Goal: Task Accomplishment & Management: Use online tool/utility

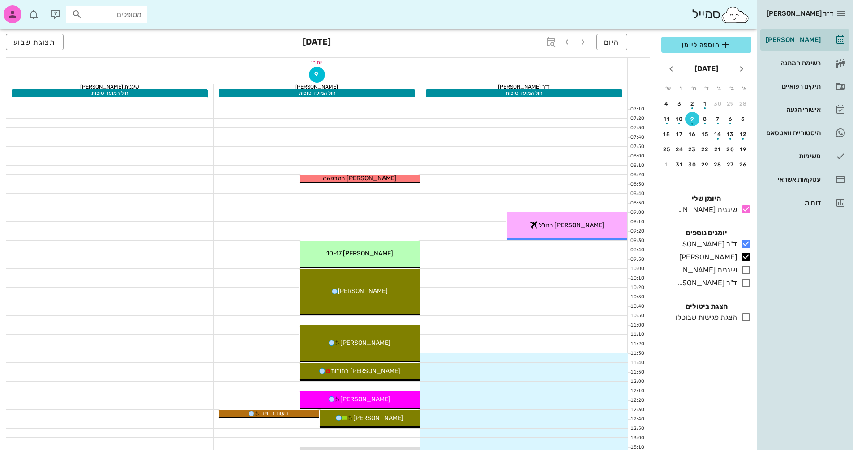
scroll to position [313, 0]
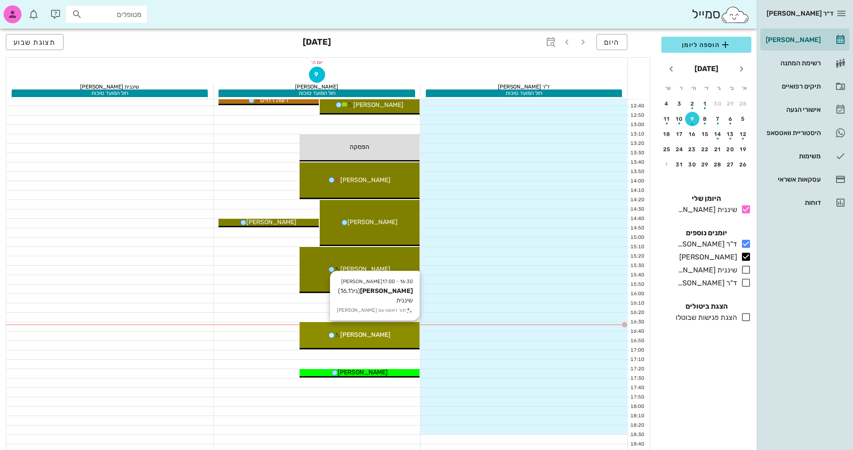
drag, startPoint x: 0, startPoint y: 0, endPoint x: 402, endPoint y: 330, distance: 520.2
click at [403, 330] on div "[PERSON_NAME]" at bounding box center [360, 334] width 120 height 9
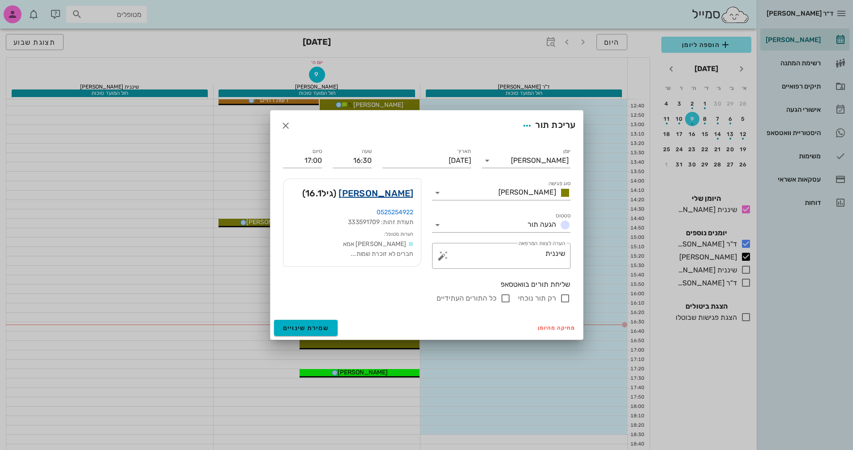
click at [400, 195] on link "[PERSON_NAME]" at bounding box center [376, 193] width 75 height 14
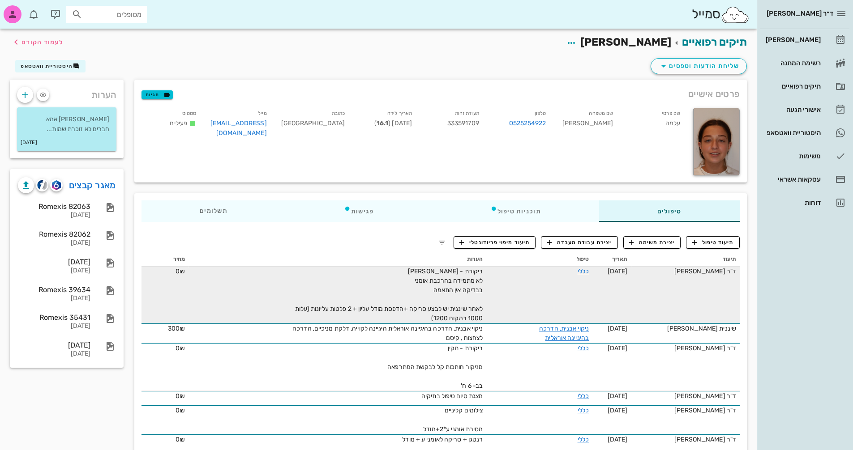
scroll to position [45, 0]
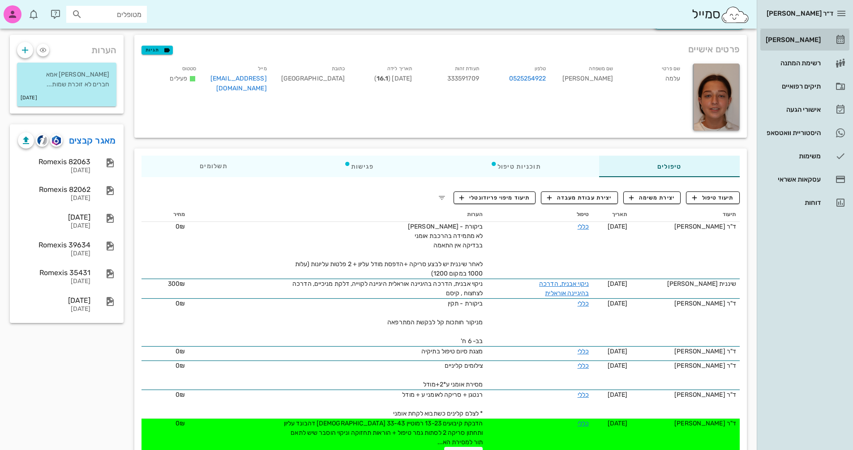
click at [813, 38] on div "[PERSON_NAME]" at bounding box center [792, 39] width 57 height 7
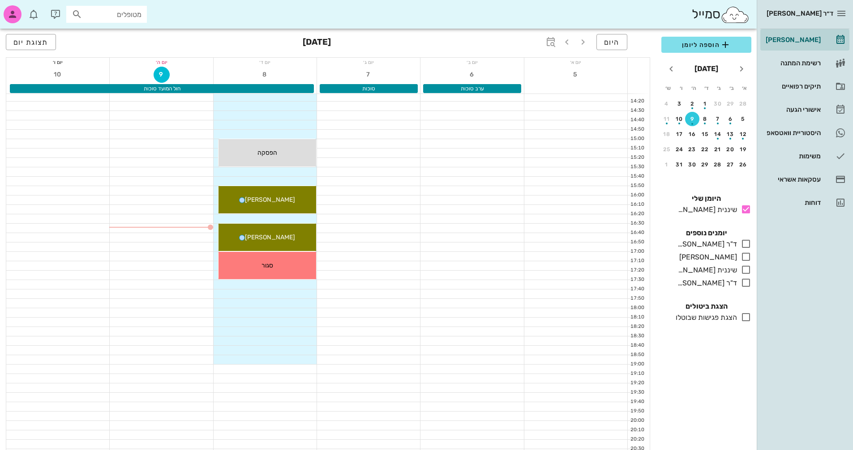
scroll to position [403, 0]
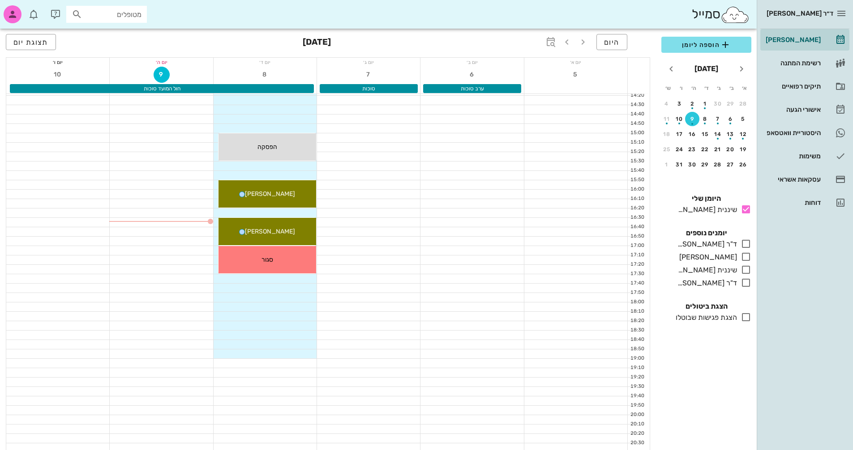
click at [691, 120] on div "button" at bounding box center [692, 121] width 14 height 5
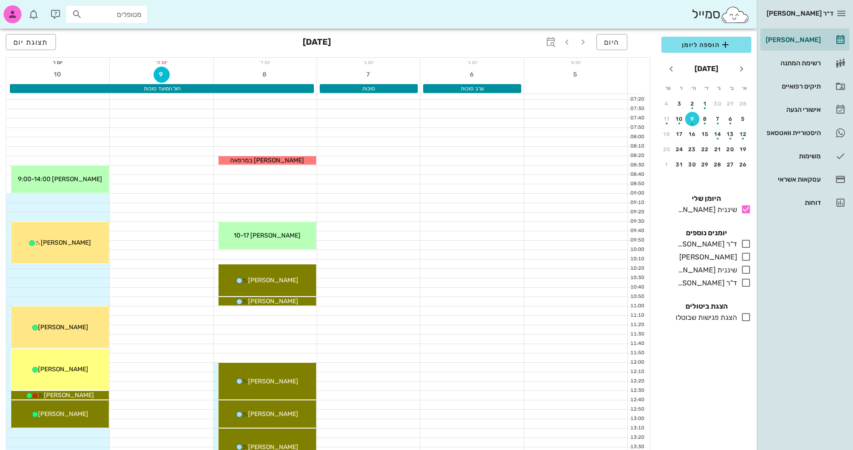
scroll to position [0, 0]
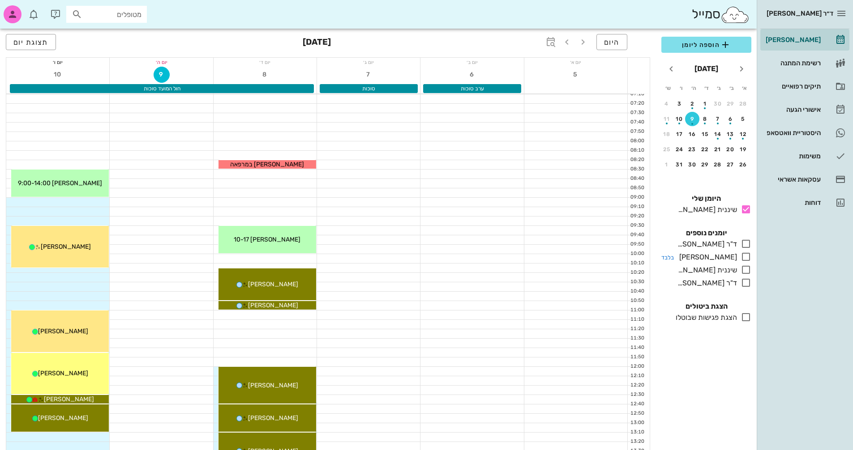
click at [745, 256] on icon at bounding box center [746, 257] width 11 height 11
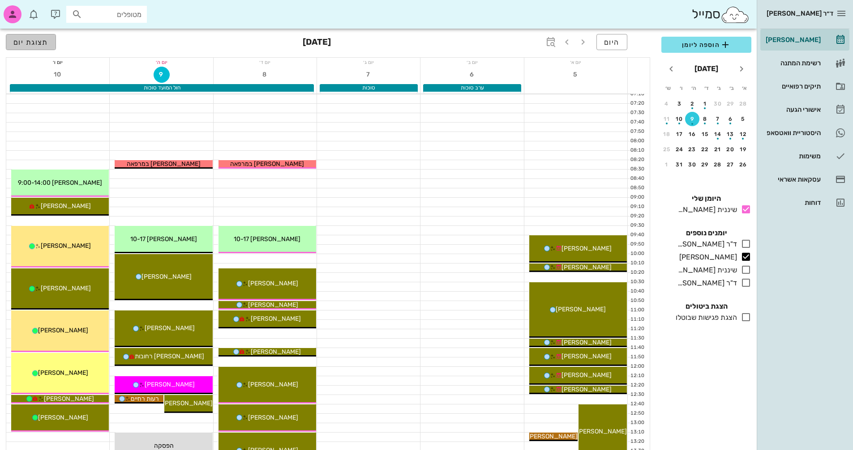
click at [47, 44] on span "תצוגת יום" at bounding box center [30, 42] width 35 height 9
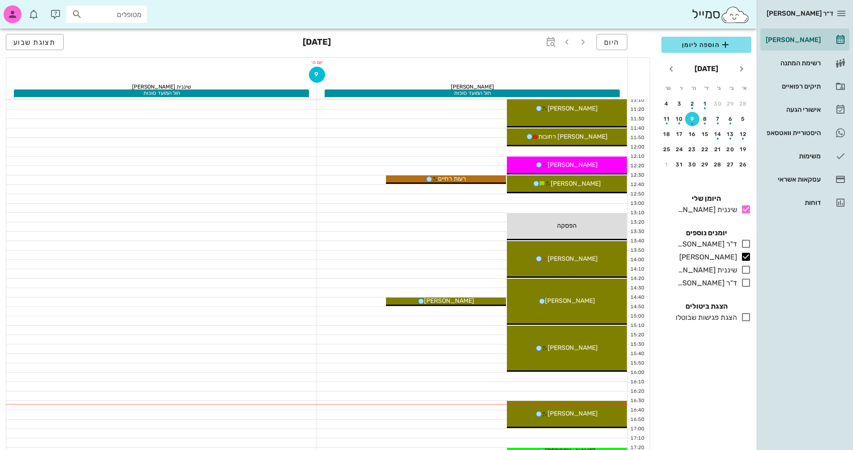
scroll to position [313, 0]
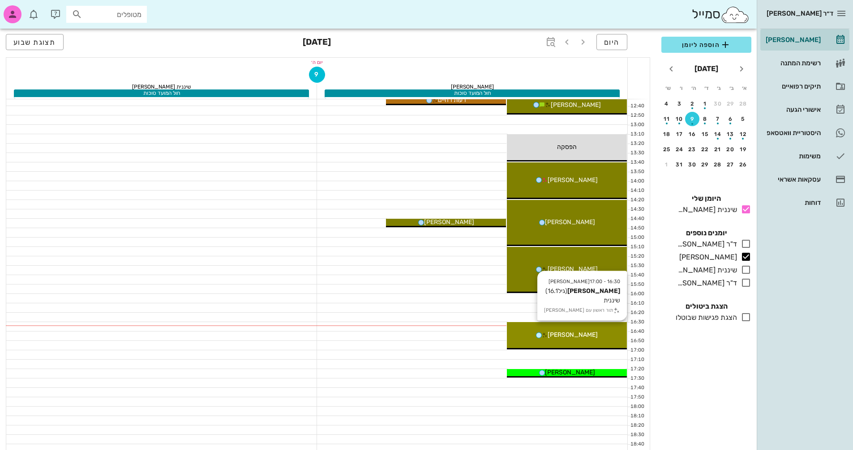
click at [577, 337] on span "[PERSON_NAME]" at bounding box center [573, 335] width 50 height 8
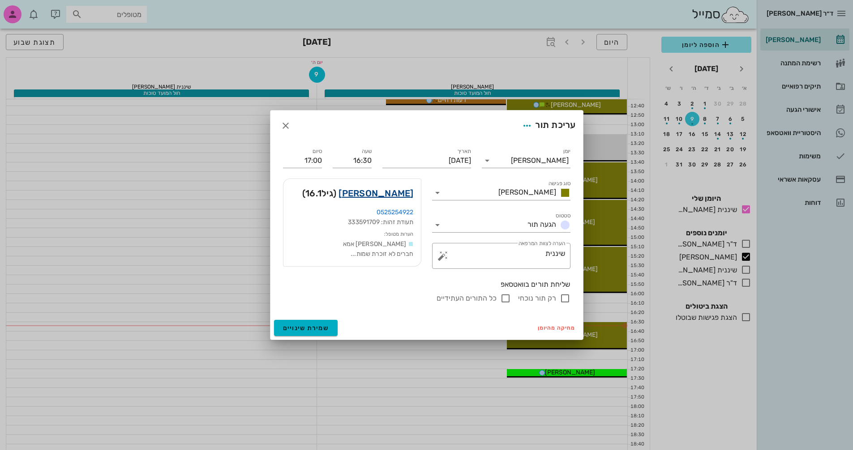
click at [408, 196] on link "[PERSON_NAME]" at bounding box center [376, 193] width 75 height 14
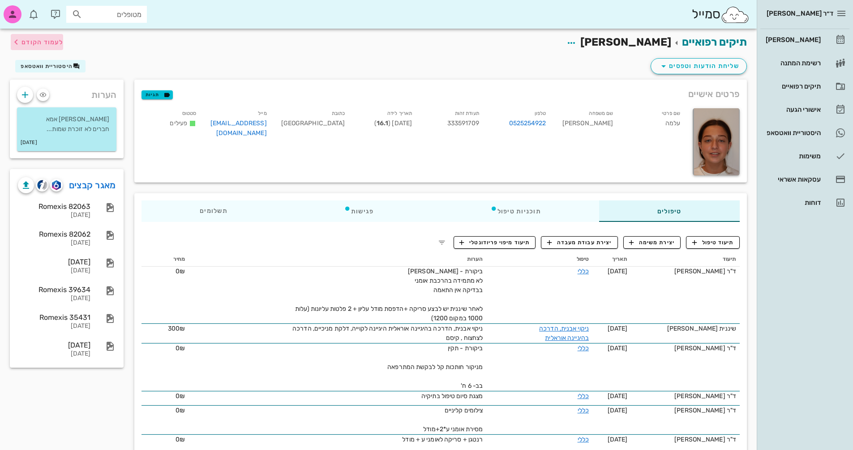
click at [33, 39] on span "לעמוד הקודם" at bounding box center [42, 43] width 42 height 8
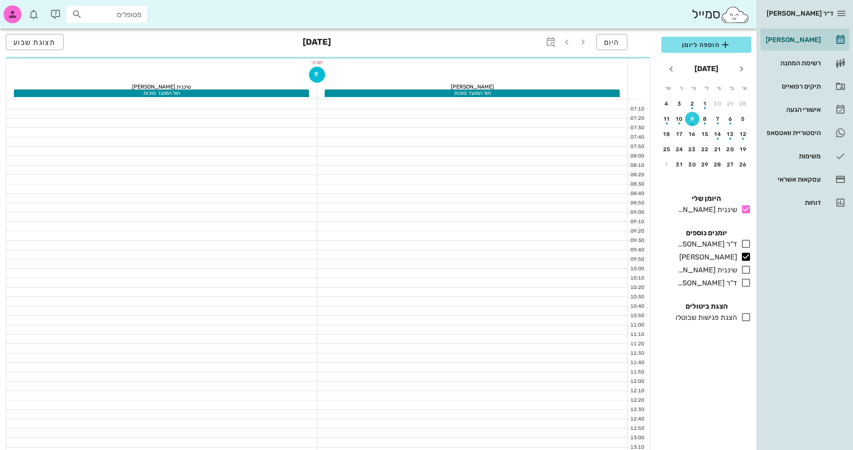
scroll to position [313, 0]
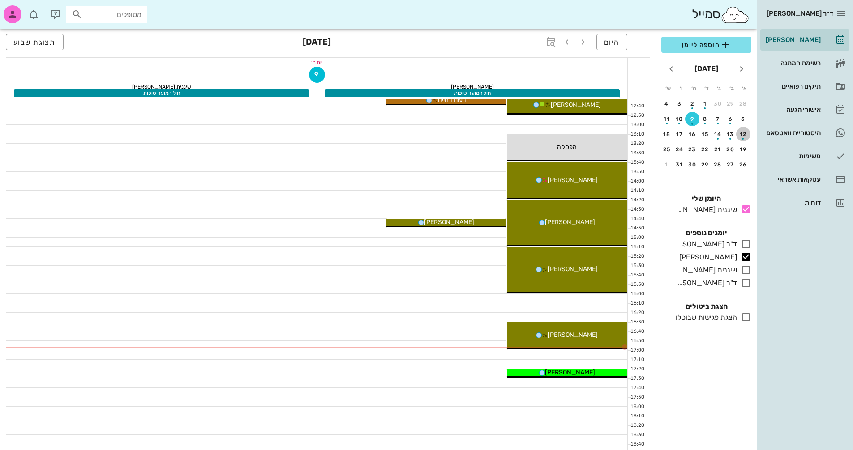
click at [743, 136] on div "button" at bounding box center [743, 136] width 14 height 5
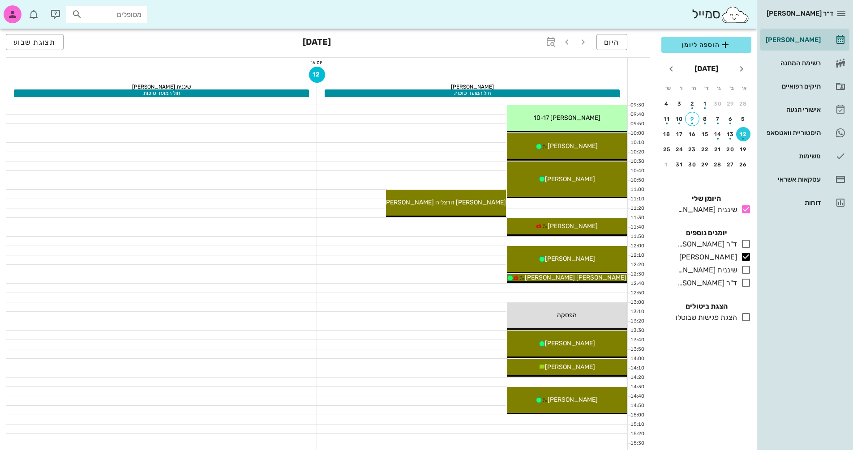
scroll to position [90, 0]
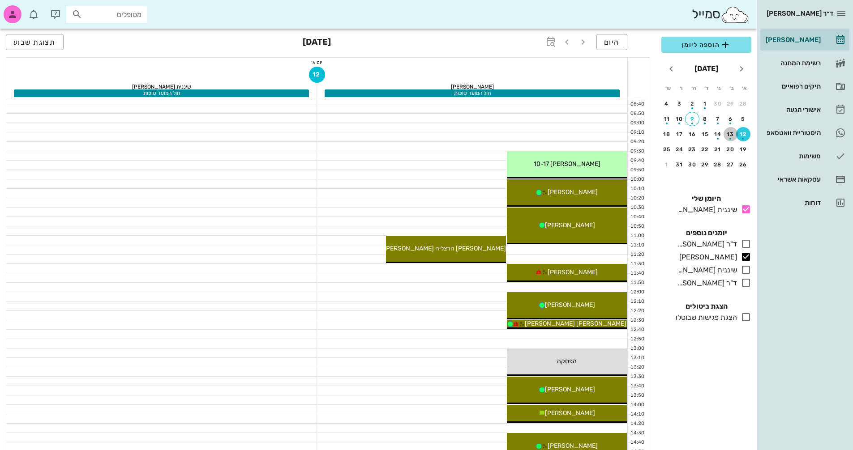
click at [730, 136] on div "button" at bounding box center [731, 136] width 14 height 5
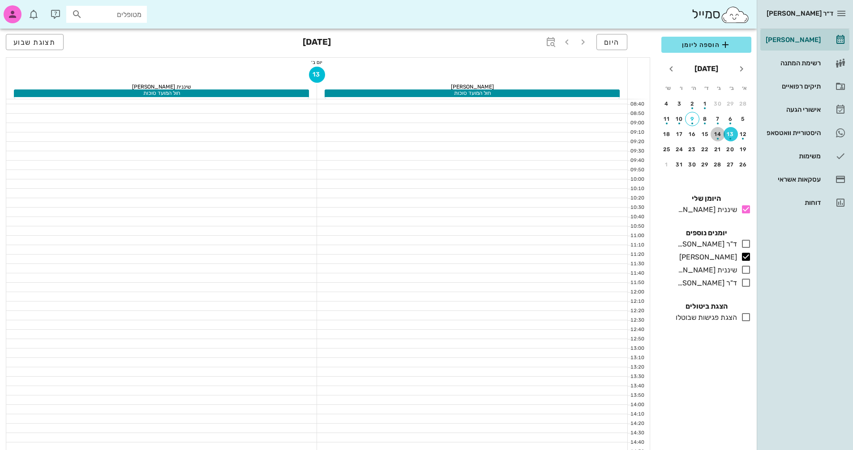
click at [719, 136] on div "button" at bounding box center [718, 136] width 14 height 5
click at [707, 133] on div "15" at bounding box center [705, 134] width 14 height 6
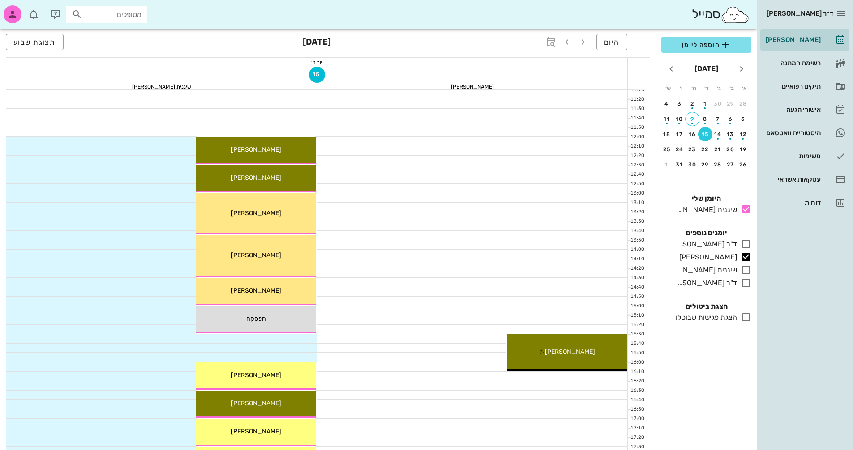
scroll to position [170, 0]
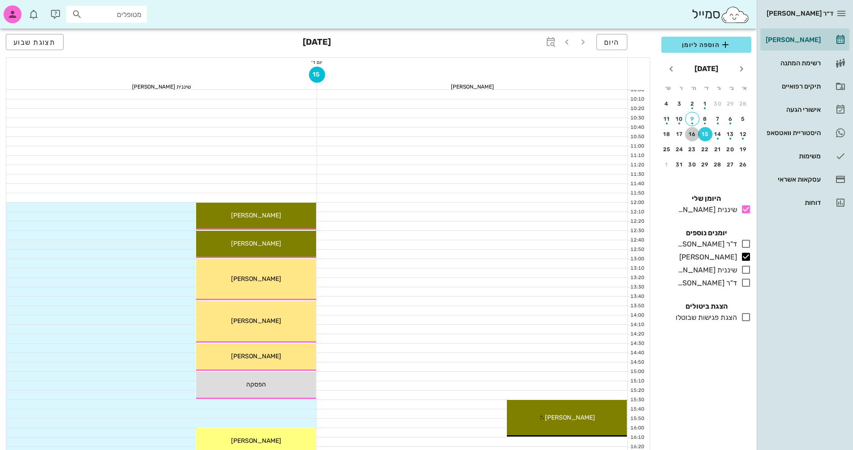
click at [695, 133] on div "16" at bounding box center [692, 134] width 14 height 6
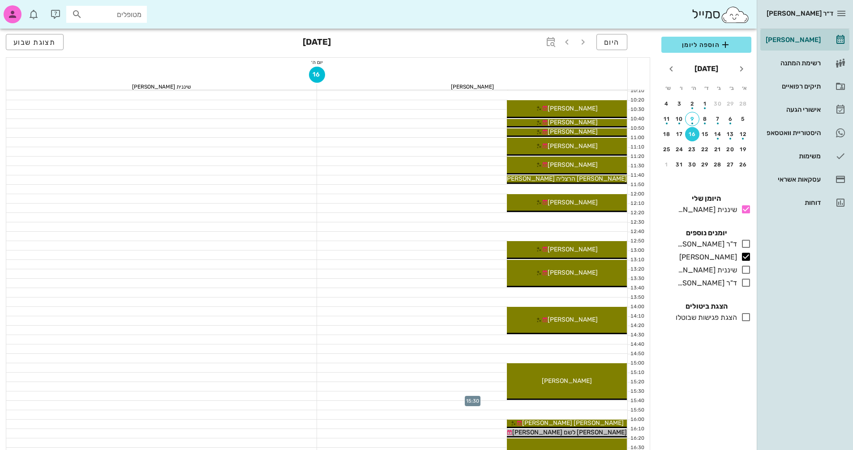
scroll to position [170, 0]
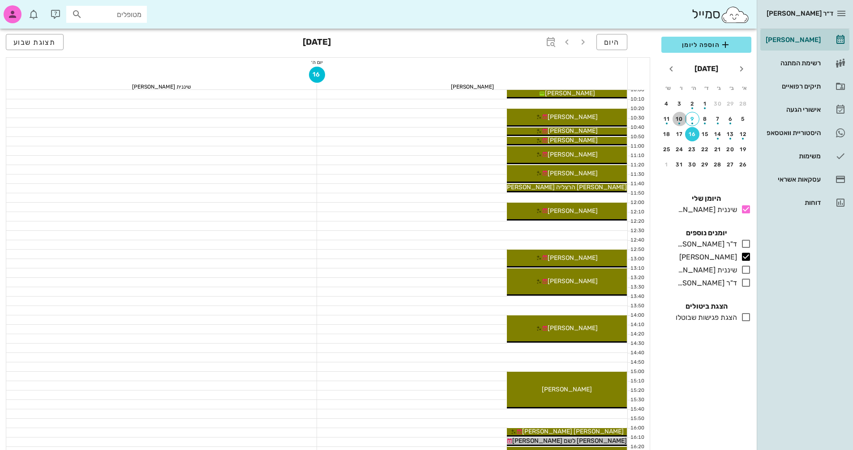
click at [681, 123] on div "button" at bounding box center [680, 121] width 14 height 5
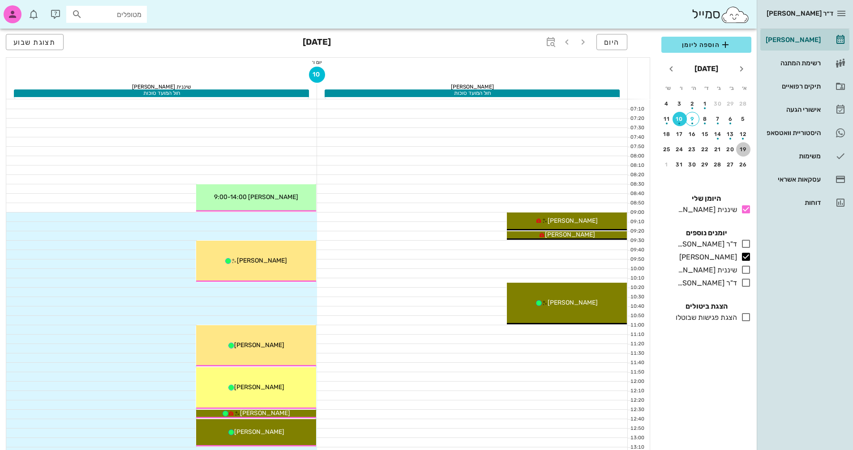
click at [745, 149] on div "19" at bounding box center [743, 149] width 14 height 6
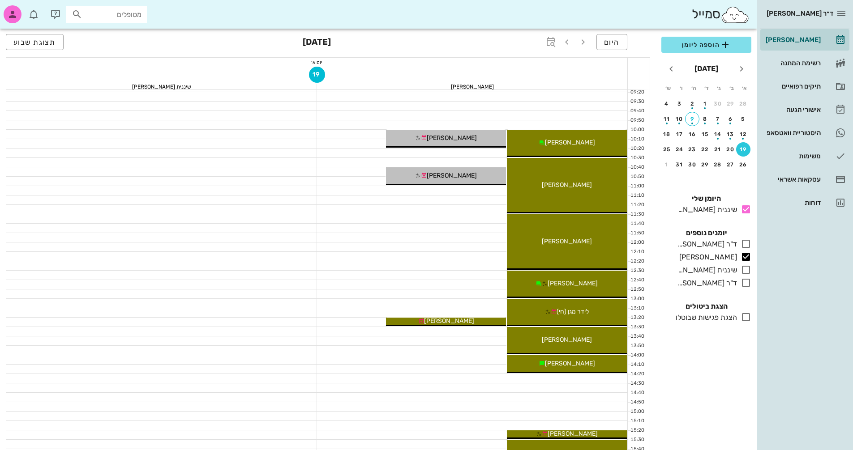
scroll to position [224, 0]
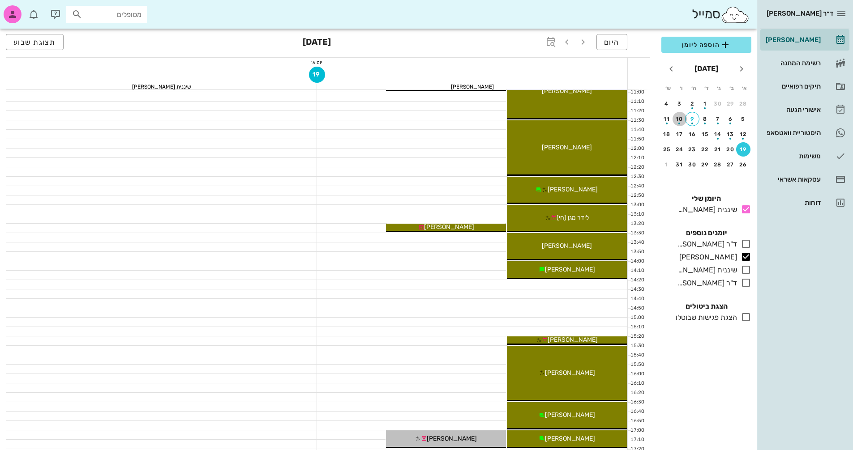
click at [680, 121] on div "button" at bounding box center [680, 121] width 14 height 5
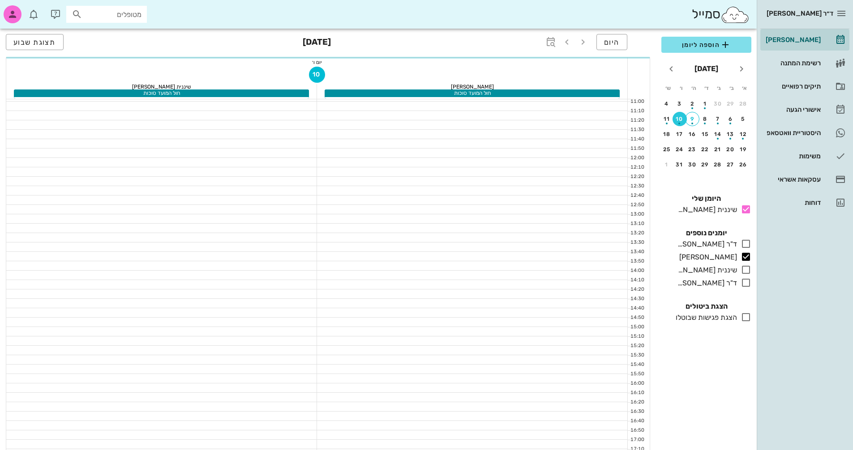
scroll to position [233, 0]
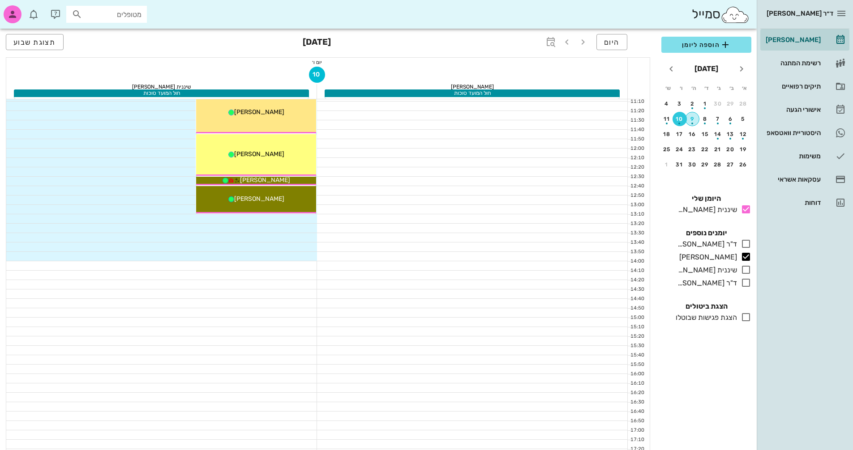
click at [692, 120] on div "button" at bounding box center [692, 121] width 13 height 5
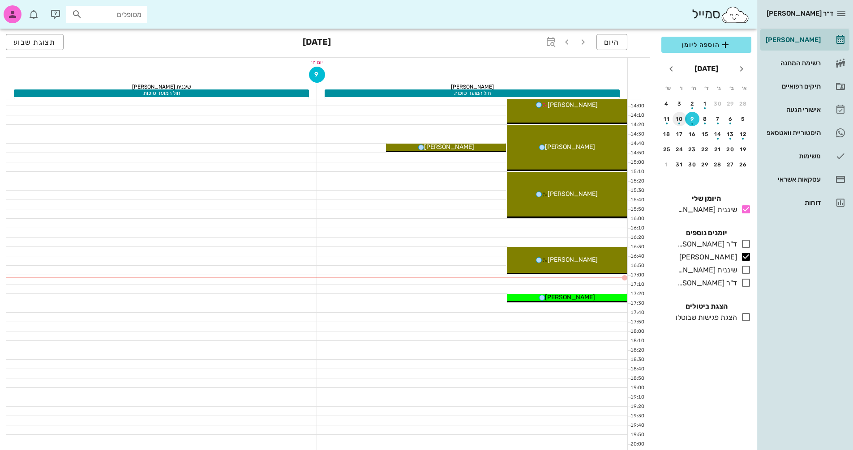
scroll to position [412, 0]
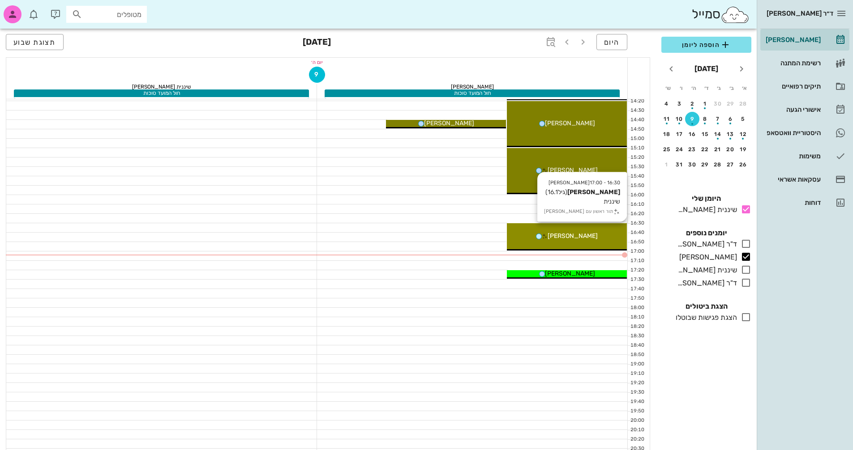
click at [576, 236] on span "[PERSON_NAME]" at bounding box center [573, 236] width 50 height 8
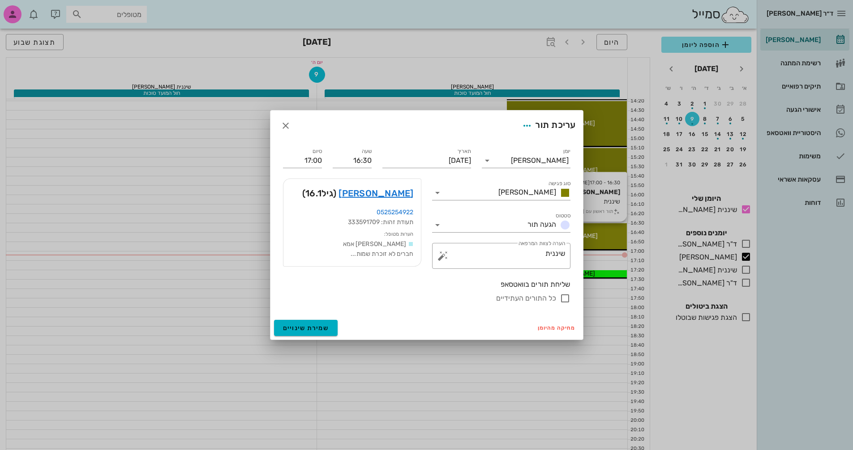
click at [576, 236] on div "ד״ר [PERSON_NAME] [PERSON_NAME] רשימת המתנה תיקים רפואיים אישורי הגעה היסטוריית…" at bounding box center [426, 32] width 853 height 889
click at [403, 194] on link "[PERSON_NAME]" at bounding box center [376, 193] width 75 height 14
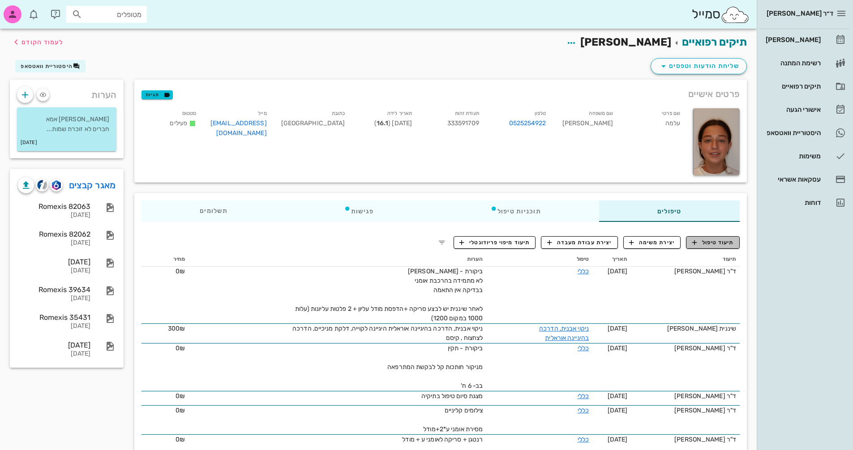
click at [724, 246] on span "תיעוד טיפול" at bounding box center [713, 243] width 42 height 8
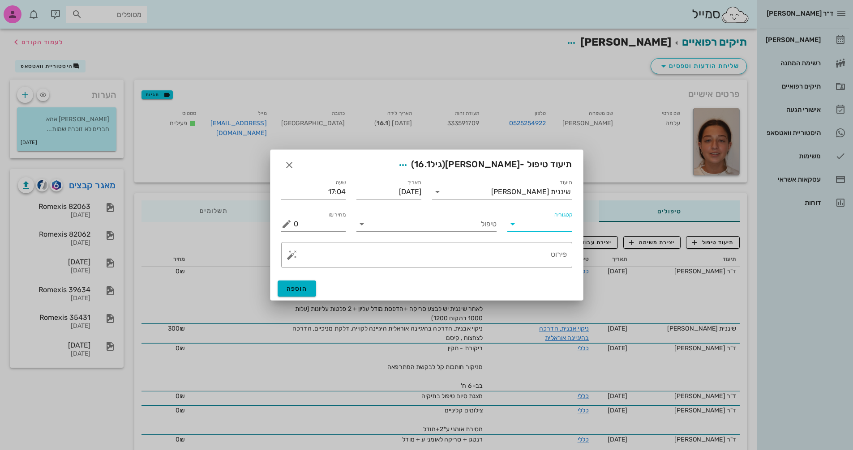
click at [543, 222] on input "קטגוריה" at bounding box center [547, 224] width 51 height 14
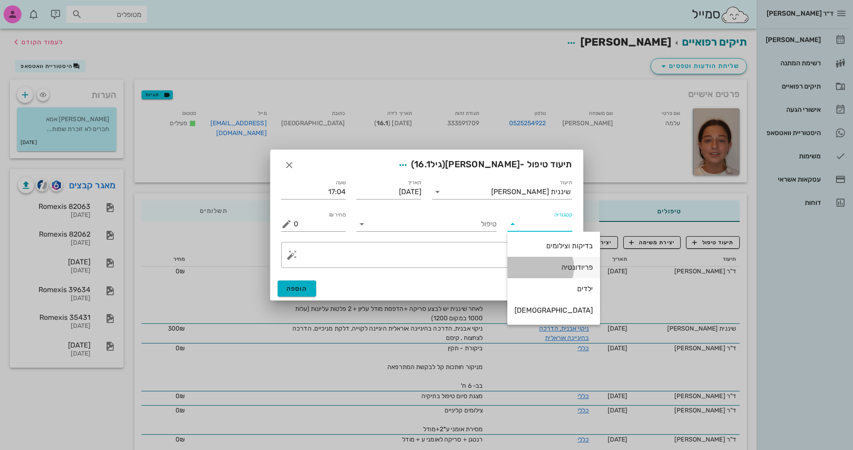
click at [556, 265] on div "פריודונטיה" at bounding box center [553, 267] width 78 height 9
type input "פריודונטיה"
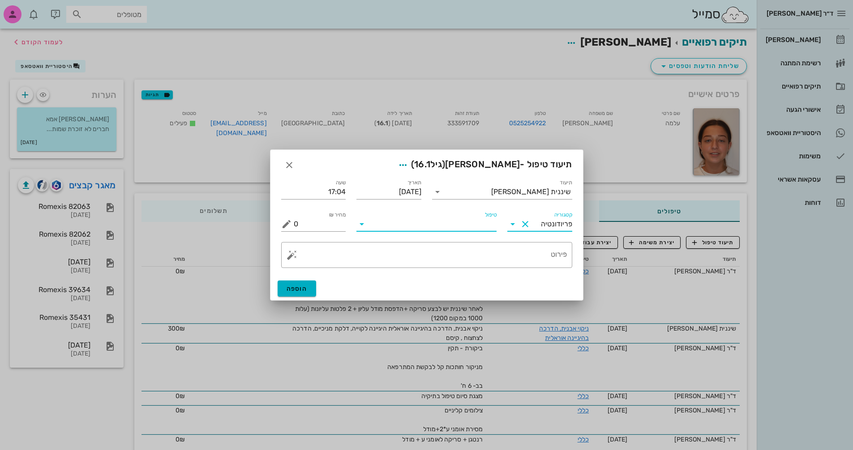
click at [467, 226] on input "טיפול" at bounding box center [433, 224] width 128 height 14
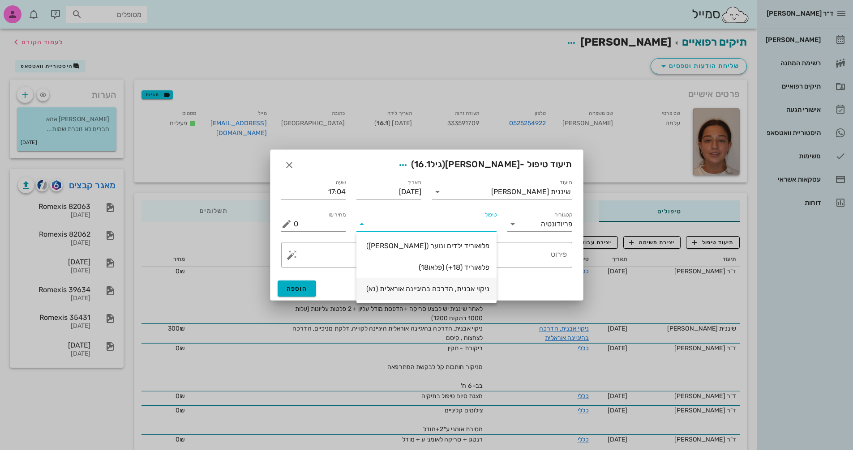
click at [461, 282] on div "ניקוי אבנית, הדרכה בהיגיינה אוראלית (נא)" at bounding box center [427, 288] width 126 height 19
type input "300"
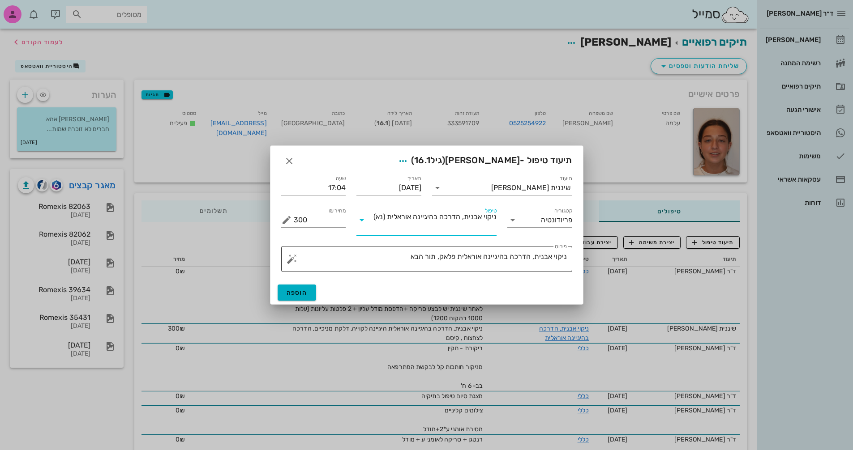
click at [387, 252] on textarea "ניקוי אבנית, הדרכה בהיגיינה אוראלית פלאק, תור הבא" at bounding box center [430, 261] width 273 height 21
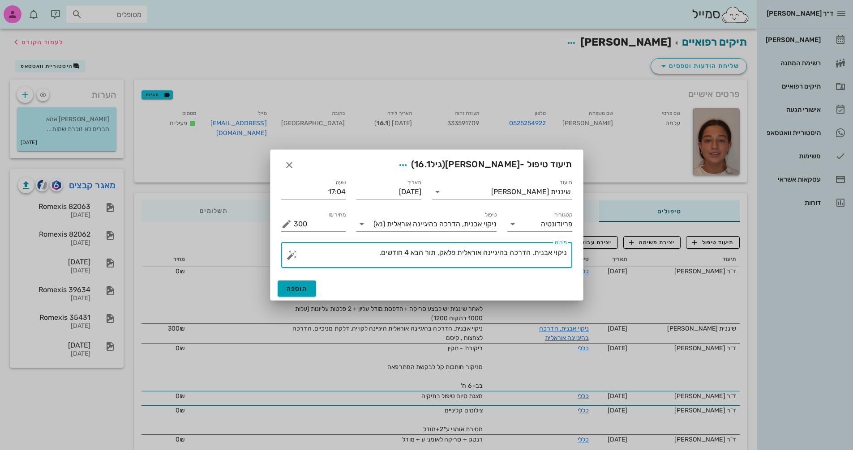
type textarea "ניקוי אבנית, הדרכה בהיגיינה אוראלית פלאק, תור הבא 4 חודשים."
click at [284, 292] on button "הוספה" at bounding box center [297, 289] width 39 height 16
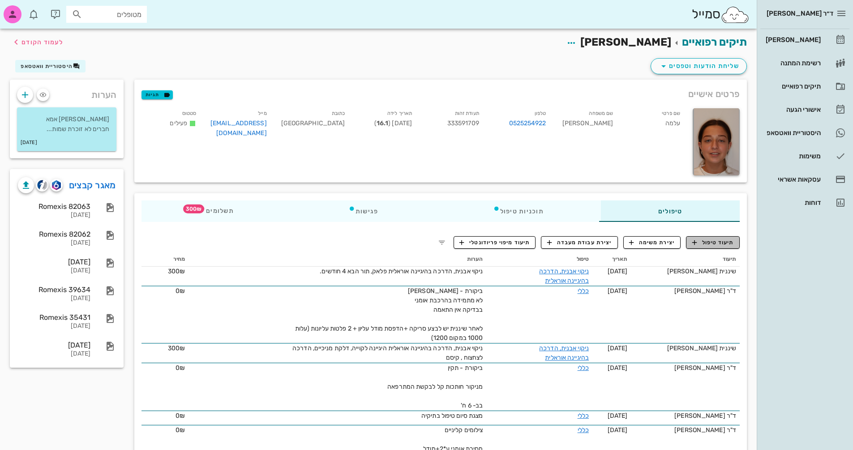
click at [706, 242] on span "תיעוד טיפול" at bounding box center [713, 243] width 42 height 8
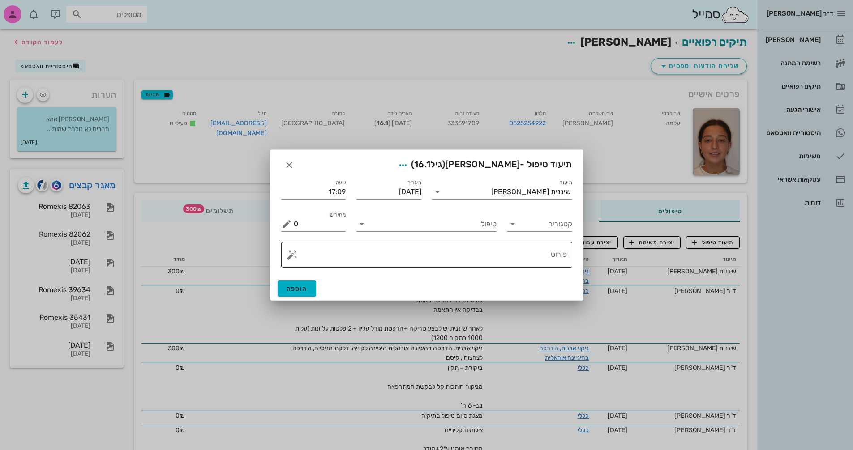
click at [516, 264] on textarea "פירוט" at bounding box center [430, 257] width 273 height 21
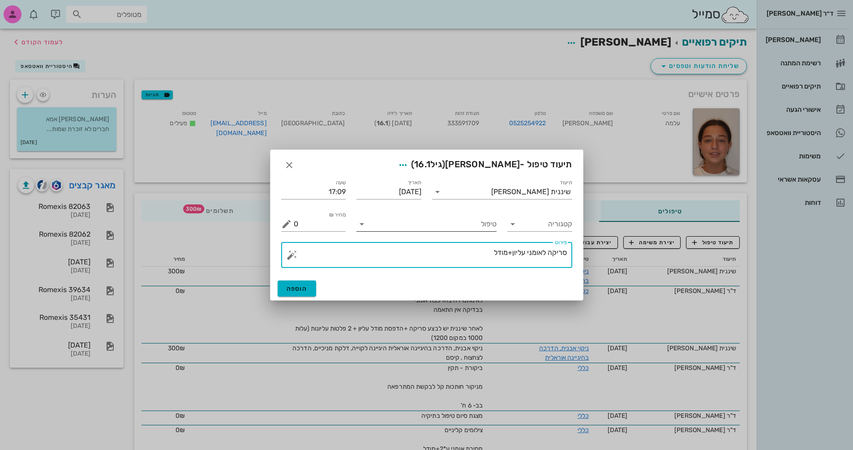
type textarea "סריקה לאומני עליון+מודל"
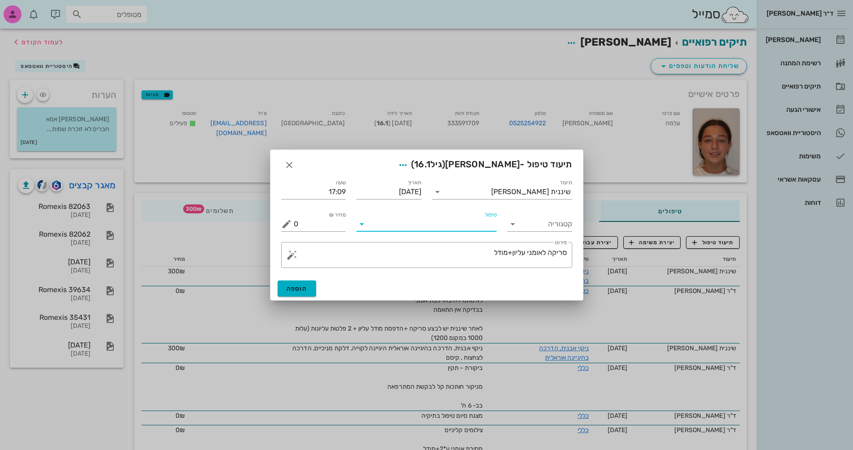
click at [475, 223] on input "טיפול" at bounding box center [433, 224] width 128 height 14
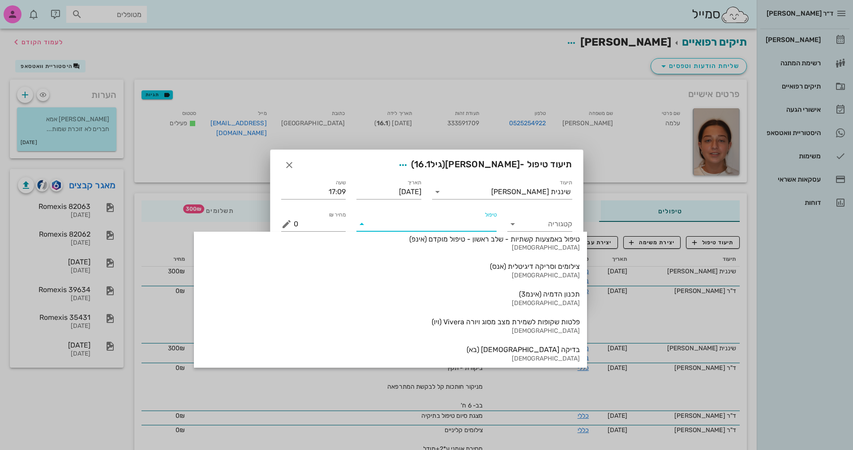
scroll to position [962, 0]
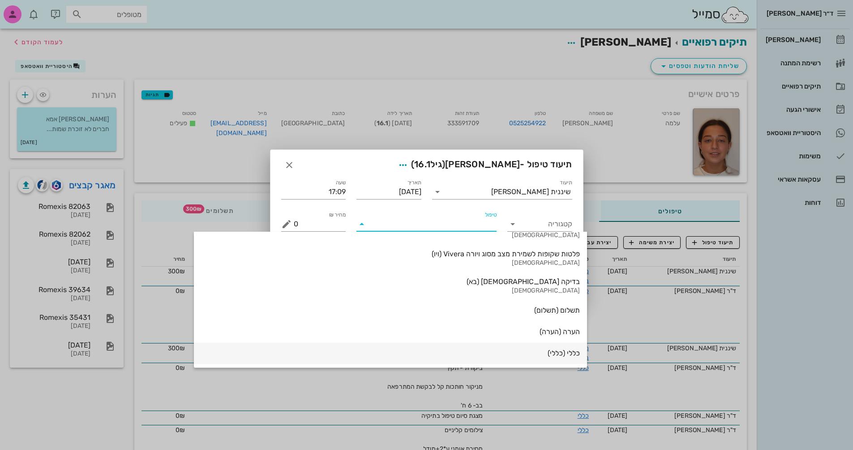
click at [468, 349] on div "כללי (כללי)" at bounding box center [390, 353] width 379 height 9
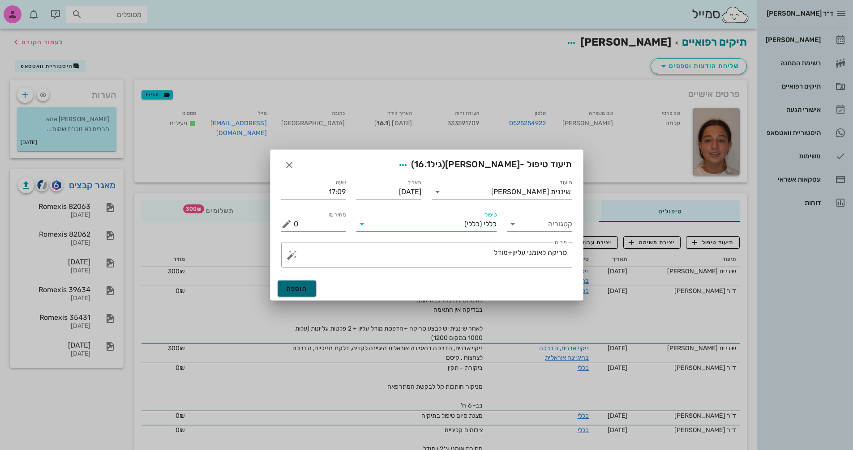
click at [303, 291] on span "הוספה" at bounding box center [297, 289] width 21 height 8
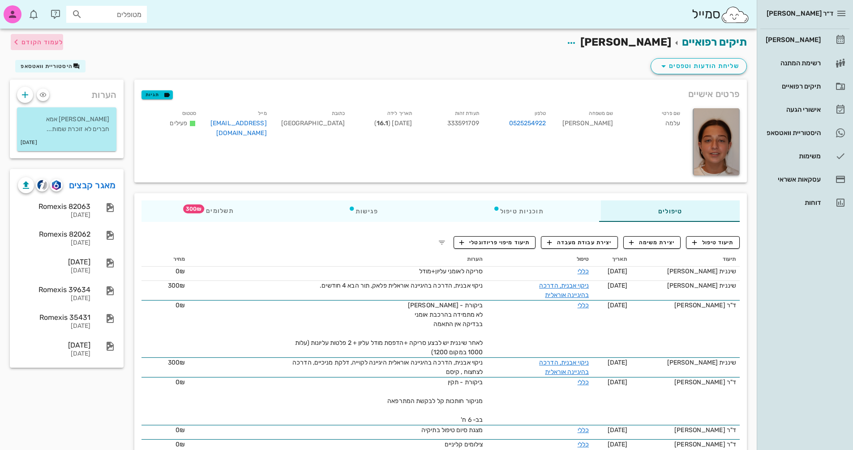
click at [37, 40] on span "לעמוד הקודם" at bounding box center [42, 43] width 42 height 8
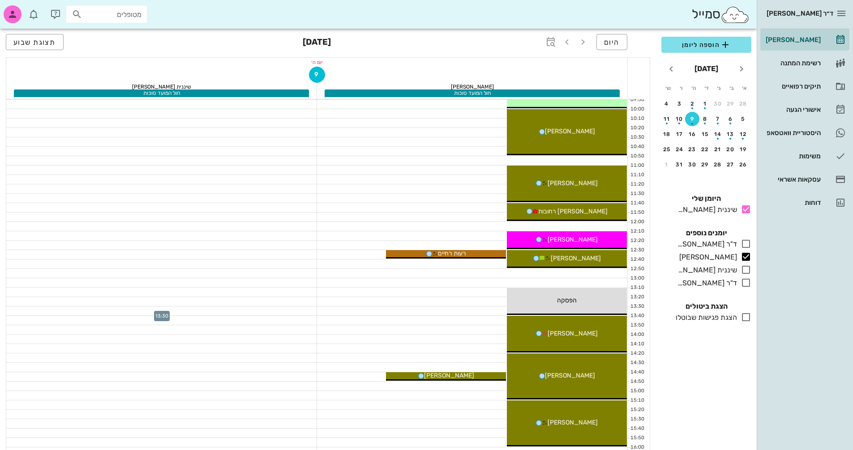
scroll to position [144, 0]
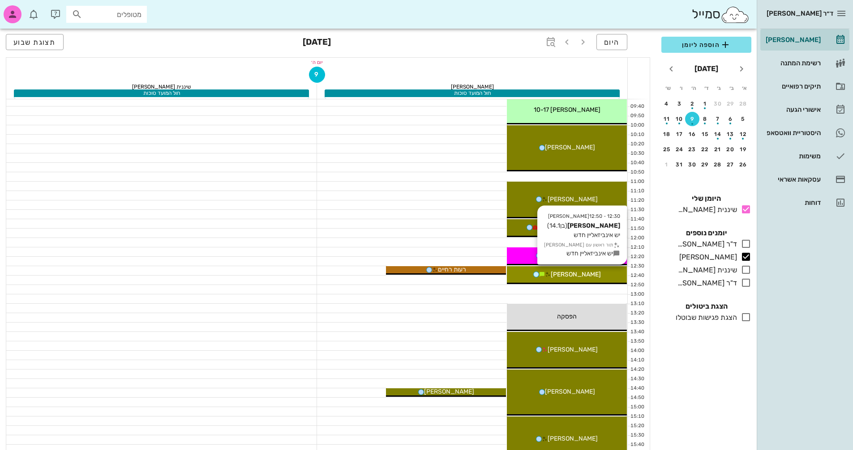
click at [588, 278] on div "[PERSON_NAME]" at bounding box center [567, 274] width 120 height 9
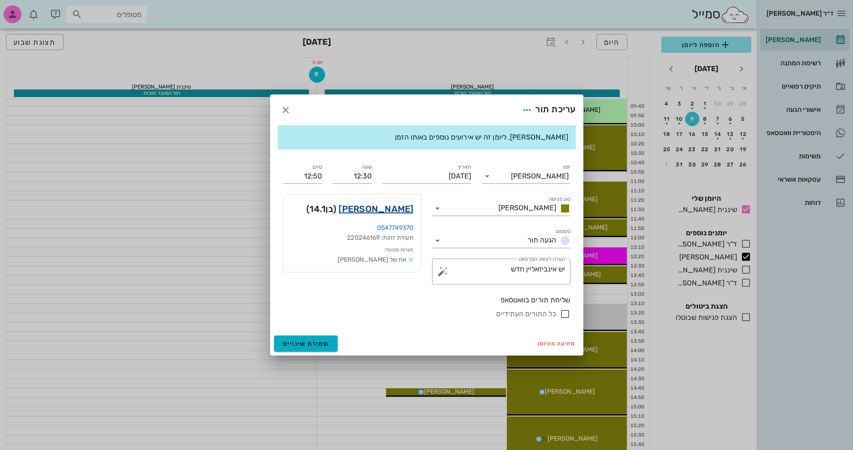
click at [385, 206] on link "[PERSON_NAME]" at bounding box center [376, 209] width 75 height 14
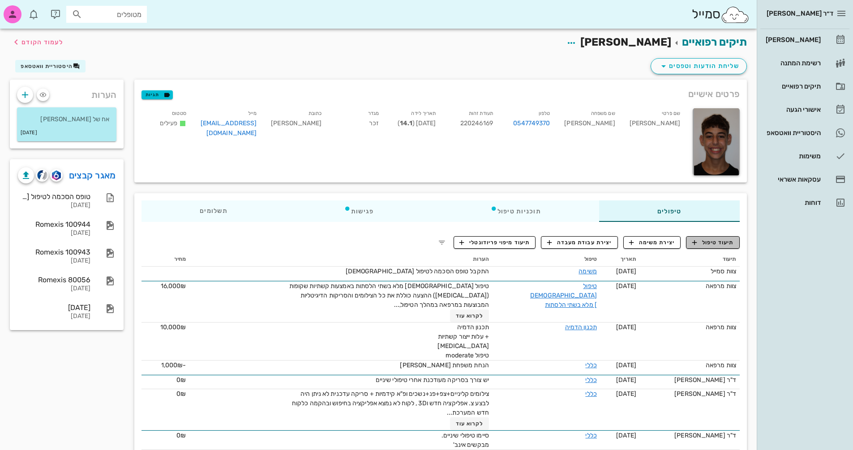
click at [707, 246] on span "תיעוד טיפול" at bounding box center [713, 243] width 42 height 8
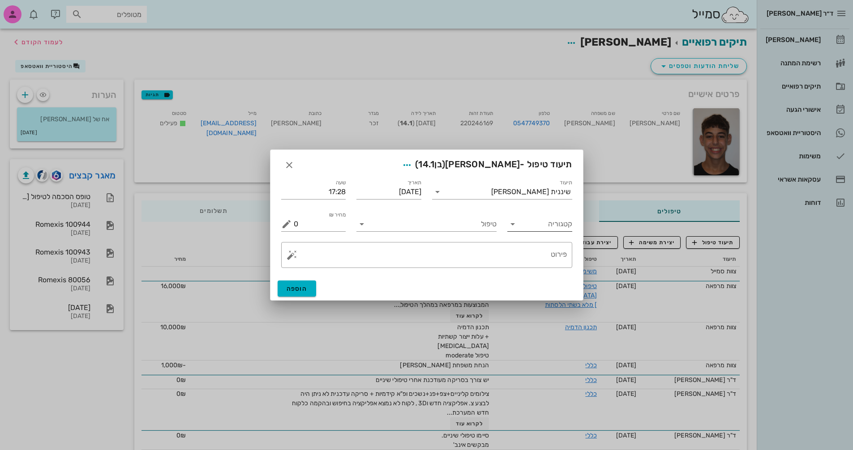
click at [550, 230] on input "קטגוריה" at bounding box center [547, 224] width 51 height 14
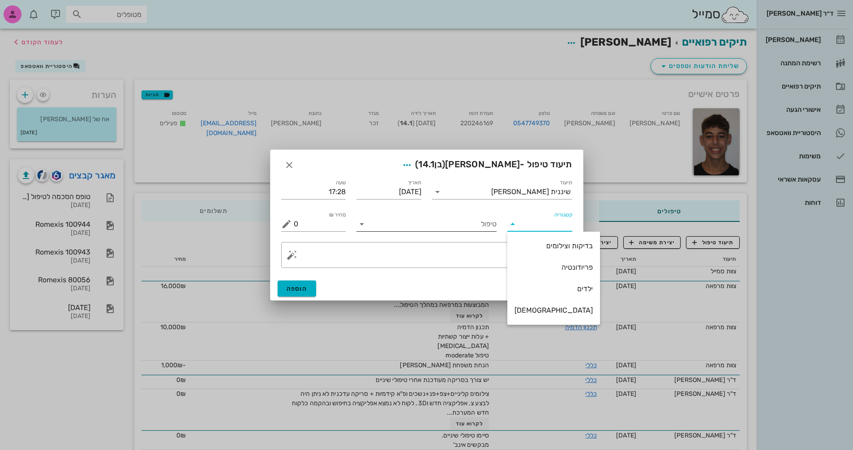
click at [441, 229] on input "טיפול" at bounding box center [433, 224] width 128 height 14
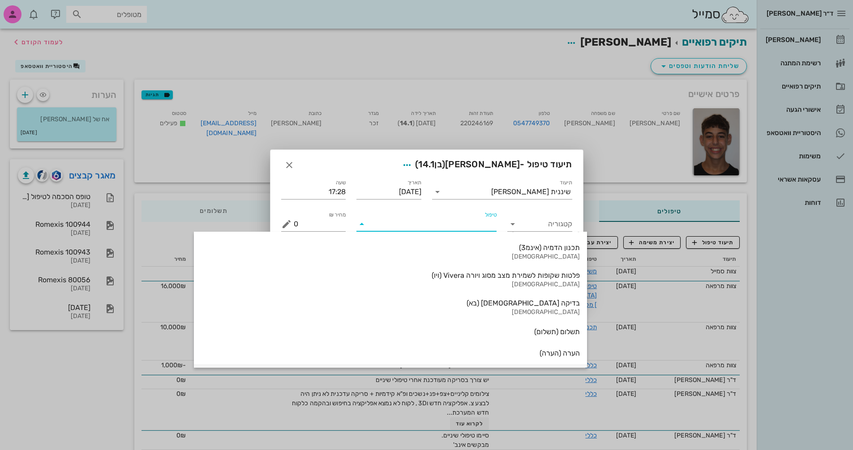
scroll to position [962, 0]
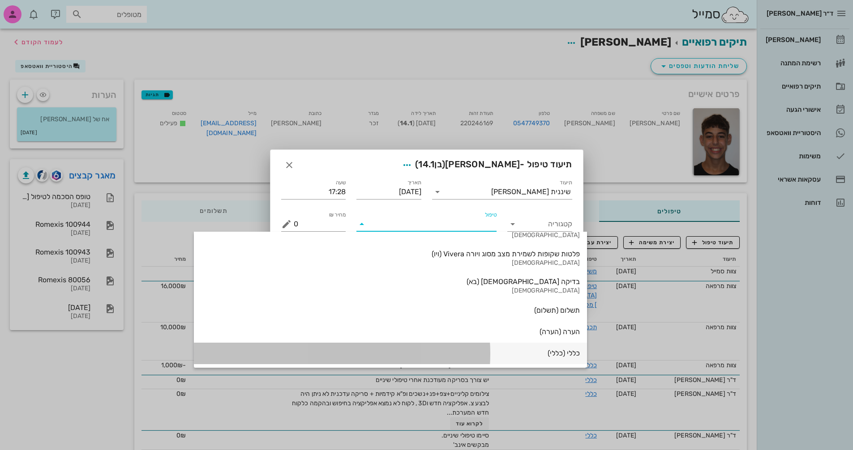
click at [475, 358] on div "כללי (כללי)" at bounding box center [390, 354] width 379 height 20
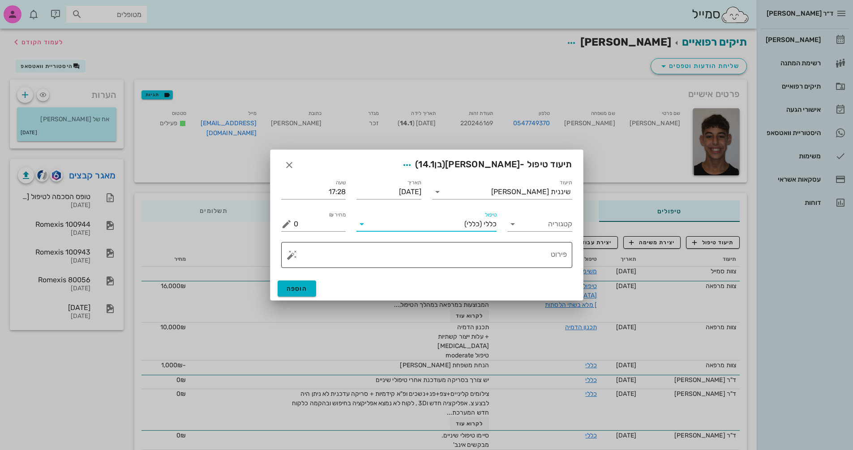
click at [291, 257] on button "button" at bounding box center [292, 255] width 11 height 11
click at [317, 219] on div "[MEDICAL_DATA]" at bounding box center [323, 219] width 73 height 18
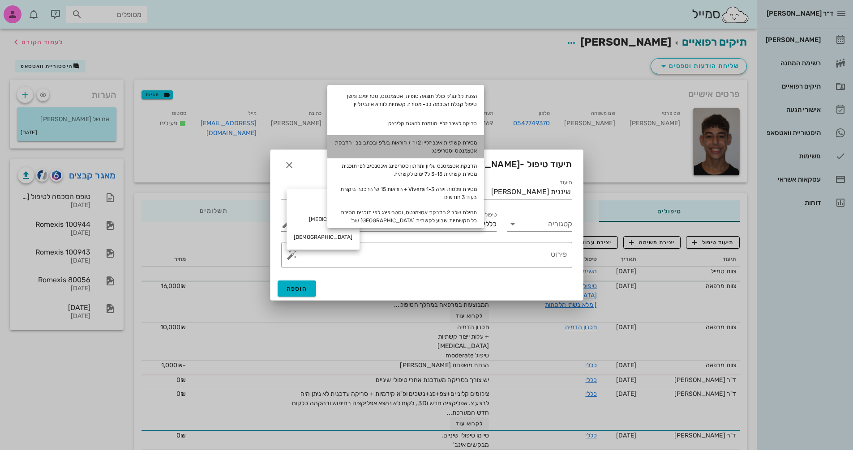
click at [445, 145] on div "מסירת קשתיות אינביזליין 1+2 + הוראות בע"פ ובכתב בב- הדבקת אטצמנטס וסטריפינג" at bounding box center [405, 146] width 157 height 23
type textarea "מסירת קשתיות אינביזליין 1+2 + הוראות בע"פ ובכתב בב- הדבקת אטצמנטס וסטריפינג"
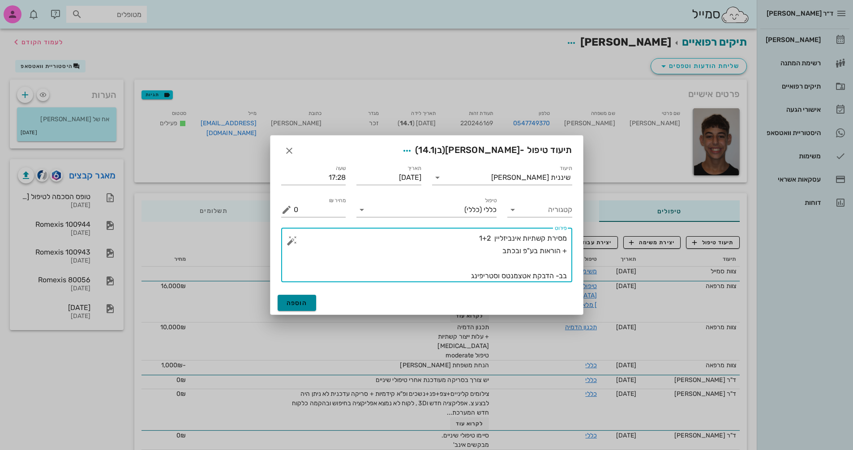
click at [305, 302] on span "הוספה" at bounding box center [297, 304] width 21 height 8
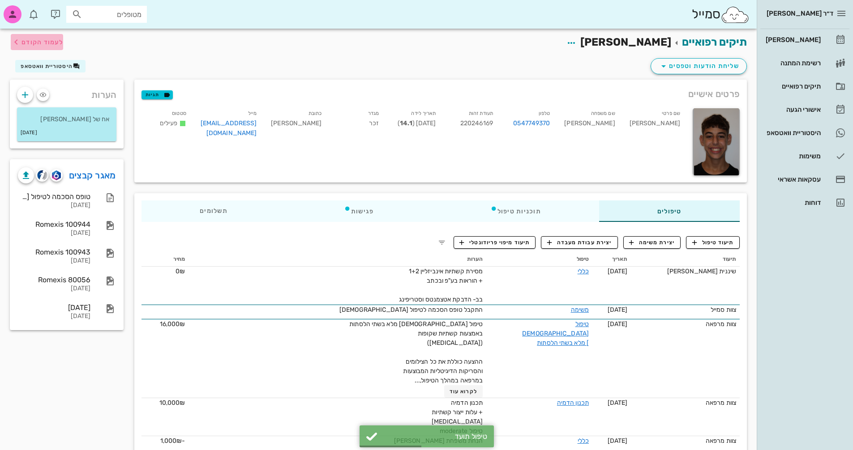
click at [31, 43] on span "לעמוד הקודם" at bounding box center [42, 43] width 42 height 8
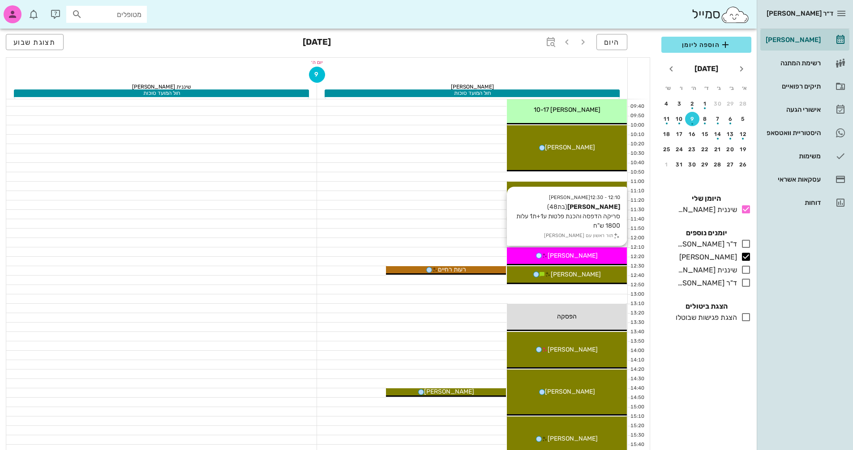
click at [587, 258] on div "[PERSON_NAME]" at bounding box center [567, 255] width 120 height 9
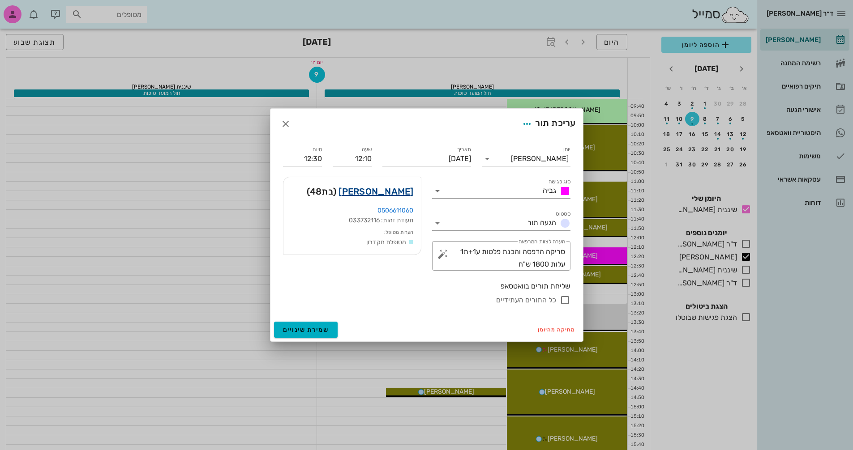
click at [392, 189] on link "[PERSON_NAME]" at bounding box center [376, 191] width 75 height 14
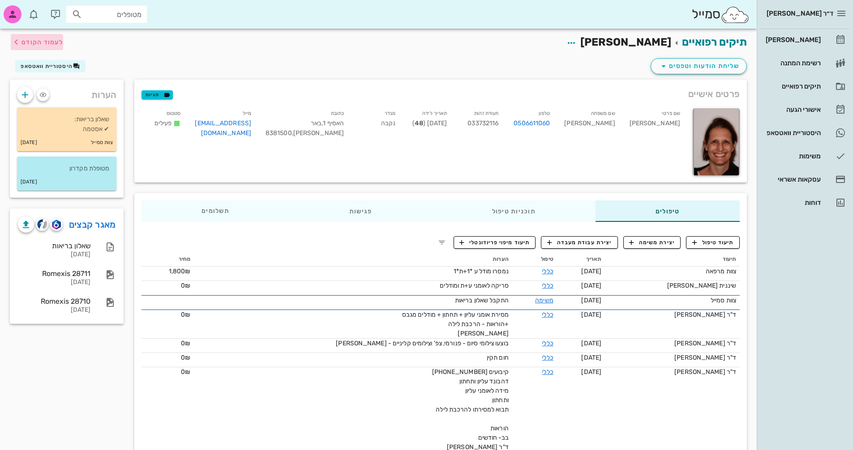
click at [29, 41] on span "לעמוד הקודם" at bounding box center [42, 43] width 42 height 8
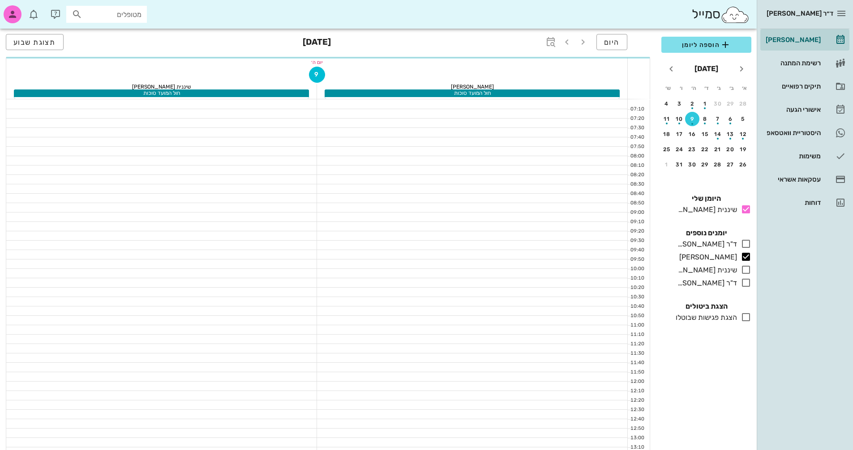
scroll to position [144, 0]
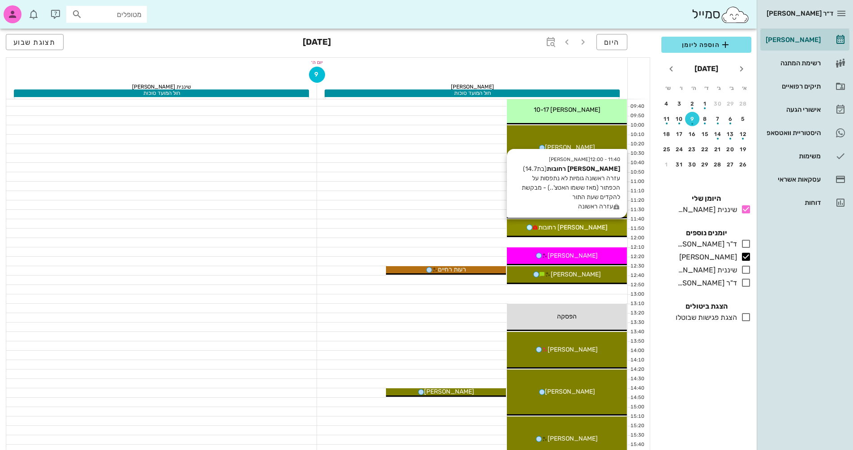
click at [589, 229] on span "[PERSON_NAME] רחובות" at bounding box center [572, 228] width 69 height 8
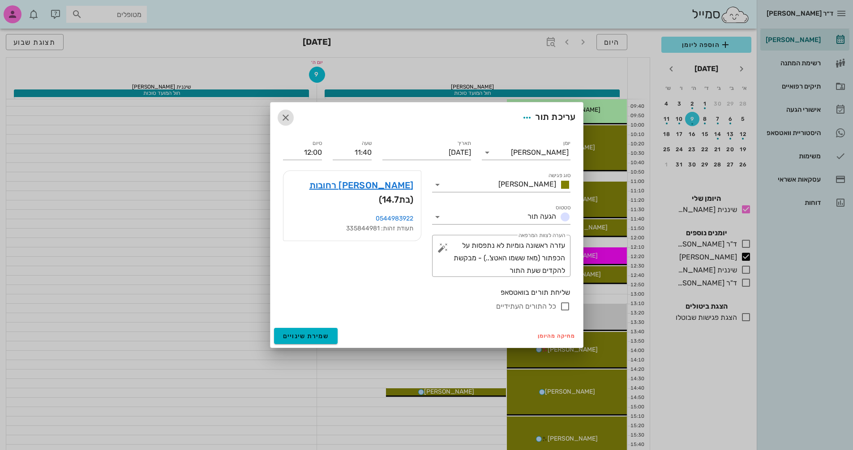
click at [285, 117] on icon "button" at bounding box center [285, 117] width 11 height 11
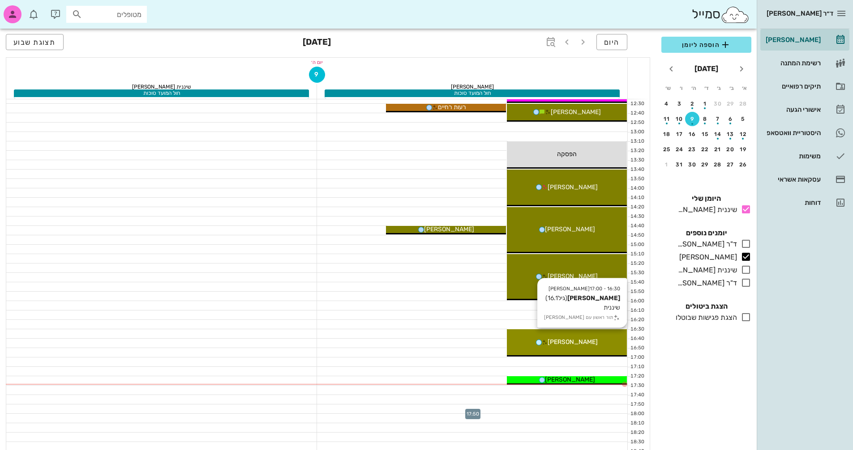
scroll to position [278, 0]
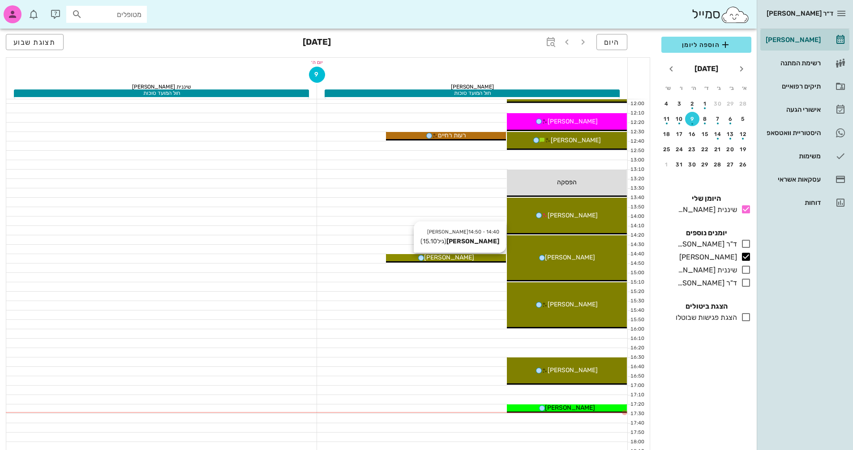
click at [468, 259] on div "[PERSON_NAME]" at bounding box center [446, 257] width 120 height 9
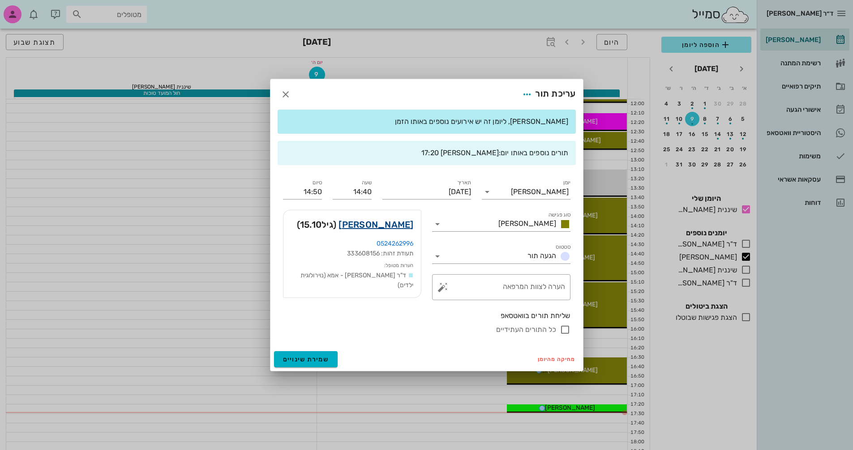
click at [404, 223] on link "[PERSON_NAME]" at bounding box center [376, 225] width 75 height 14
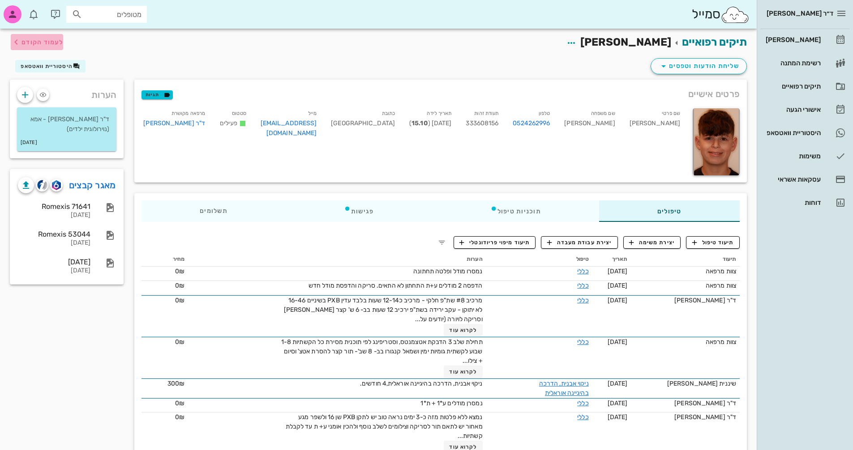
click at [23, 39] on span "לעמוד הקודם" at bounding box center [42, 43] width 42 height 8
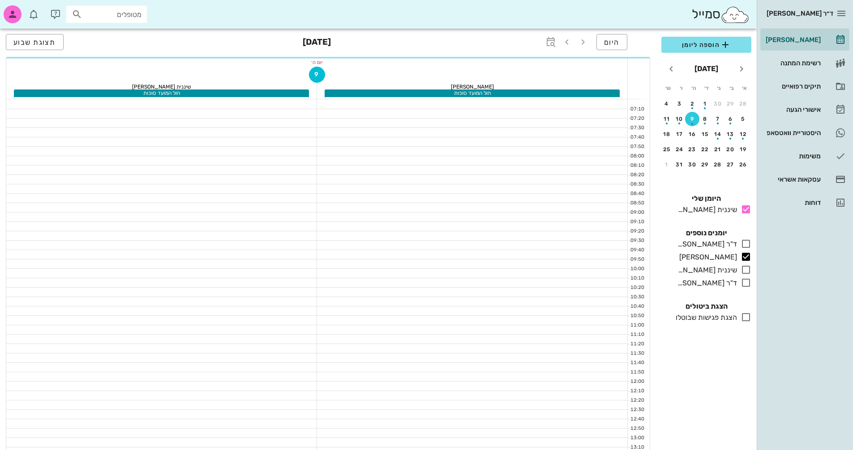
scroll to position [278, 0]
